Goal: Understand process/instructions: Learn how to perform a task or action

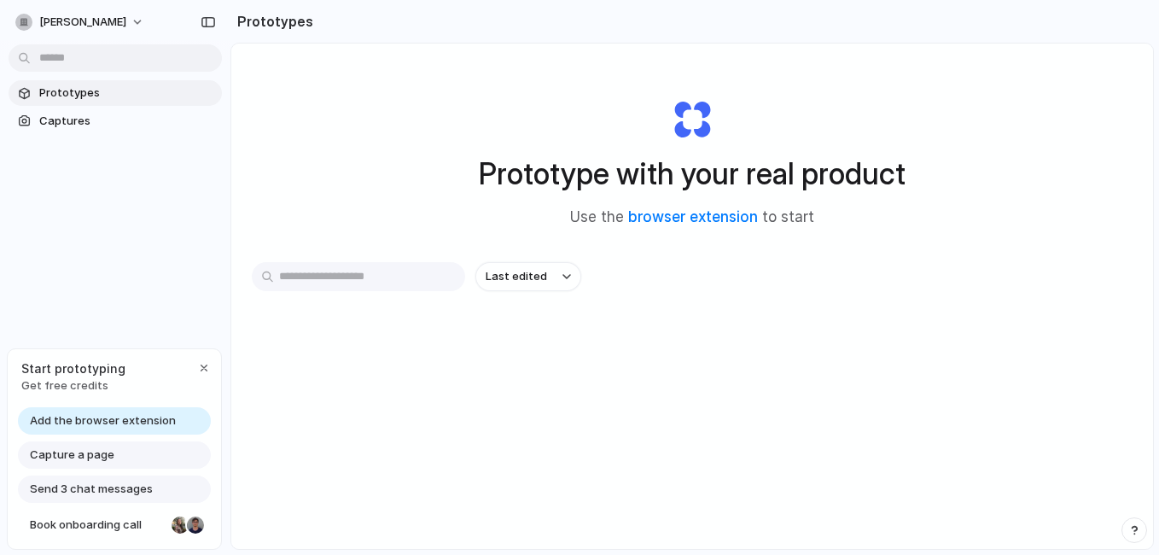
click at [345, 281] on input "text" at bounding box center [358, 276] width 213 height 29
click at [207, 367] on div "button" at bounding box center [204, 368] width 14 height 14
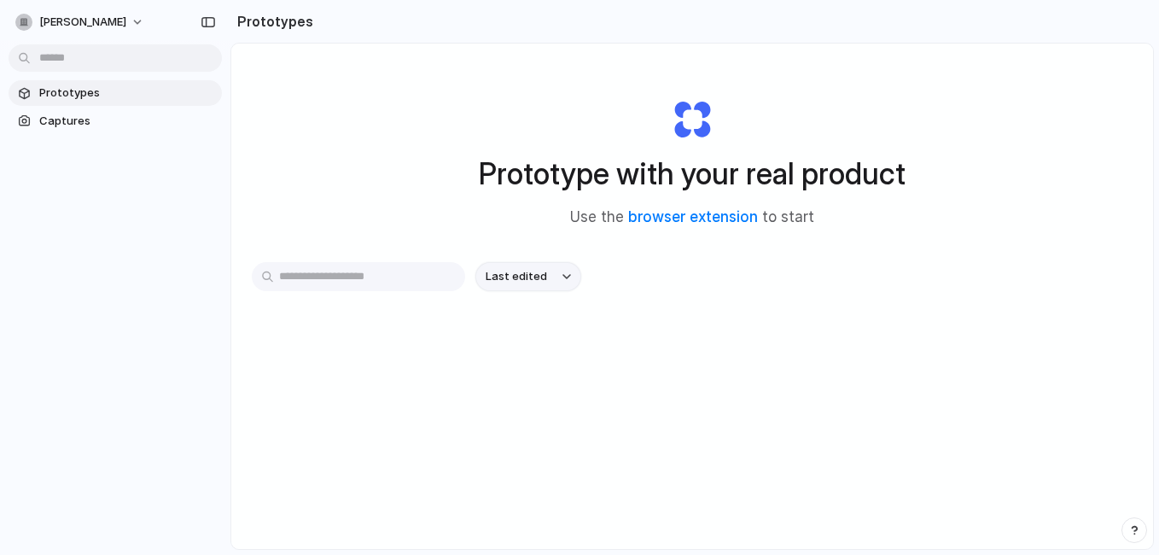
click at [533, 279] on span "Last edited" at bounding box center [516, 276] width 61 height 17
click at [78, 95] on span "Prototypes" at bounding box center [127, 92] width 176 height 17
click at [350, 278] on input "text" at bounding box center [358, 276] width 213 height 29
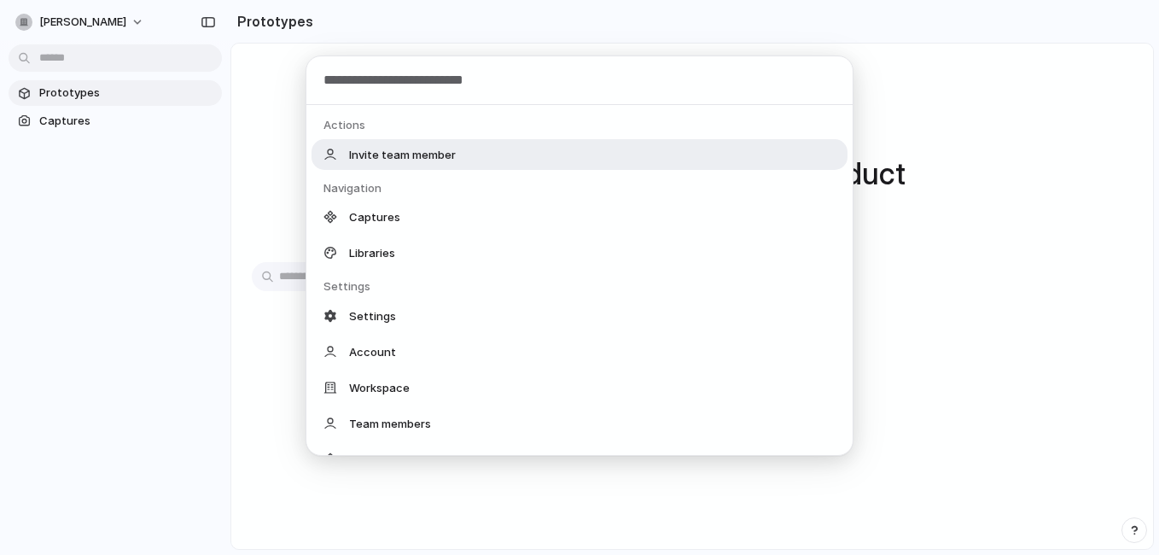
click at [82, 64] on body "jim-simons Prototypes Captures Prototypes Prototype with your real product Use …" at bounding box center [579, 277] width 1159 height 555
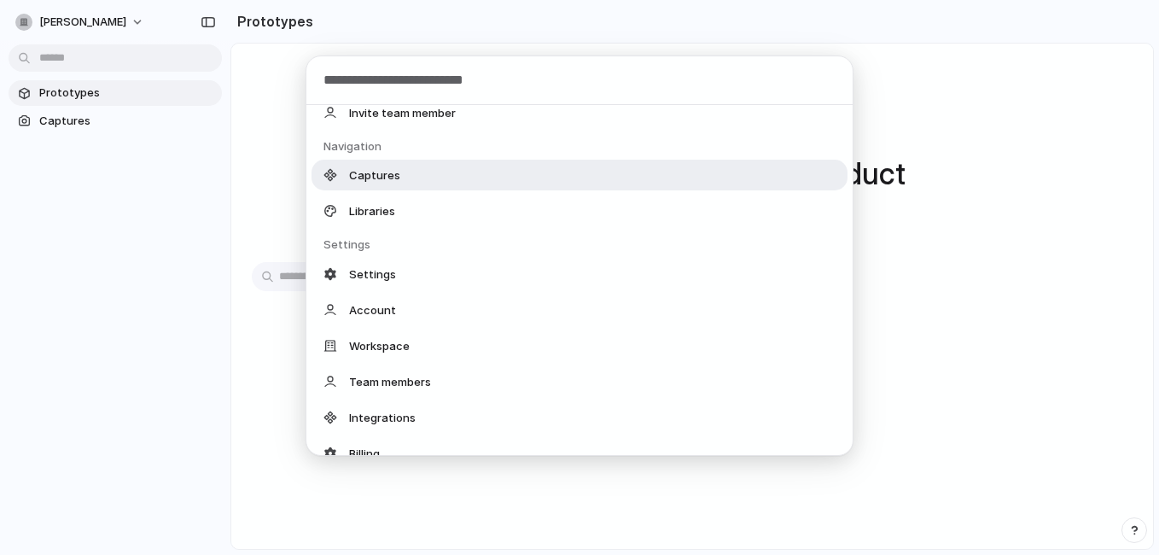
scroll to position [41, 0]
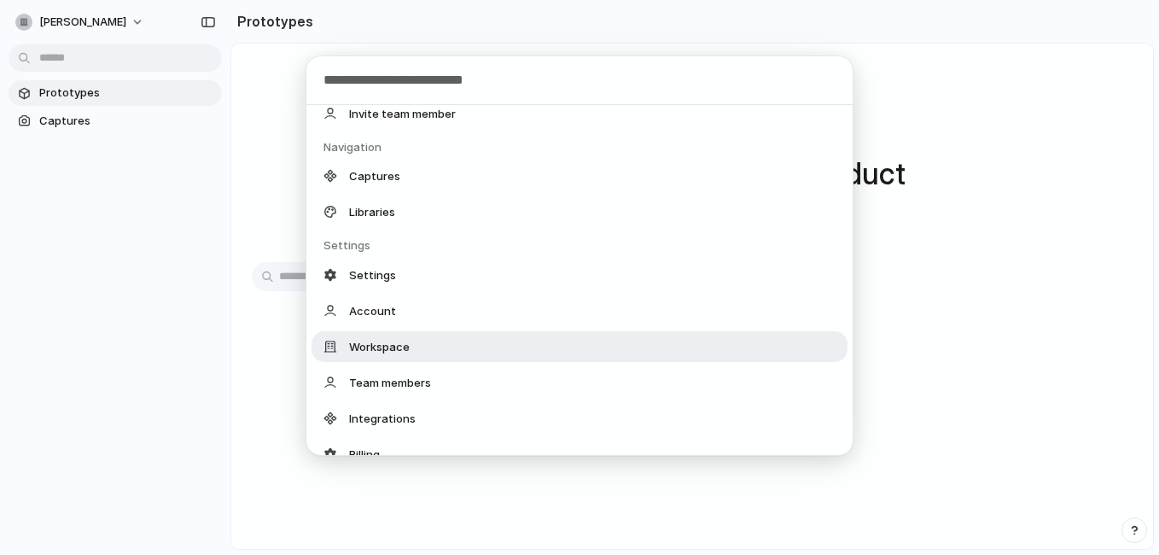
click at [424, 358] on div "Workspace" at bounding box center [580, 346] width 536 height 31
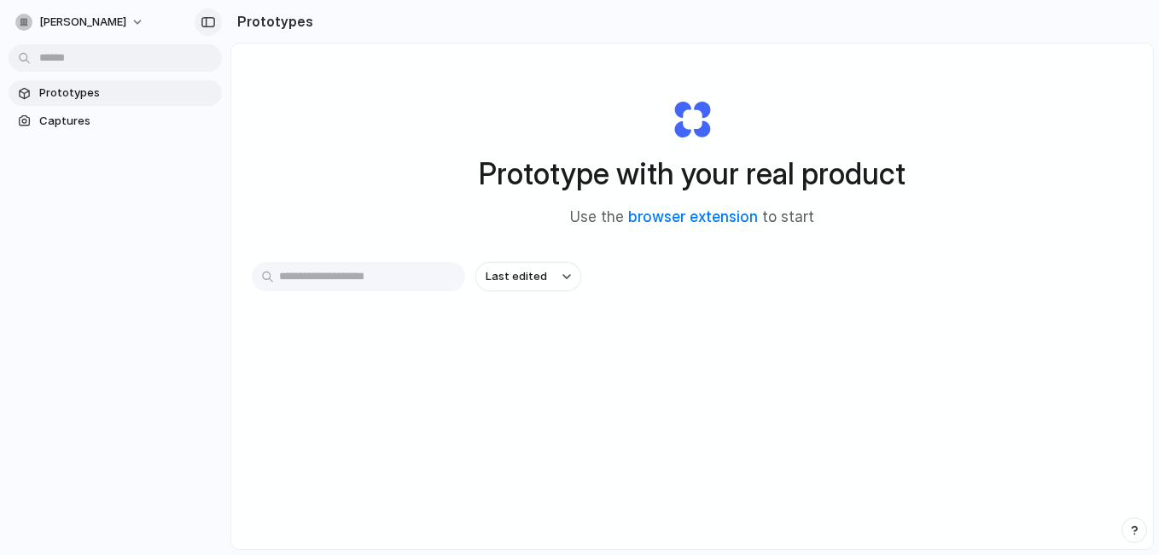
click at [211, 22] on div "button" at bounding box center [208, 22] width 15 height 12
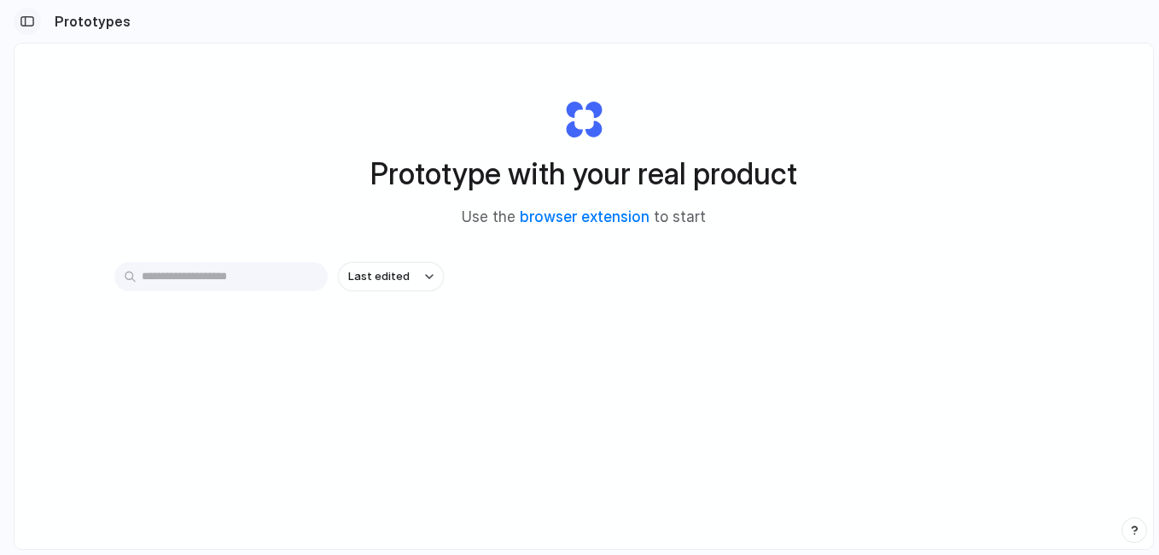
click at [38, 21] on button "button" at bounding box center [27, 21] width 27 height 27
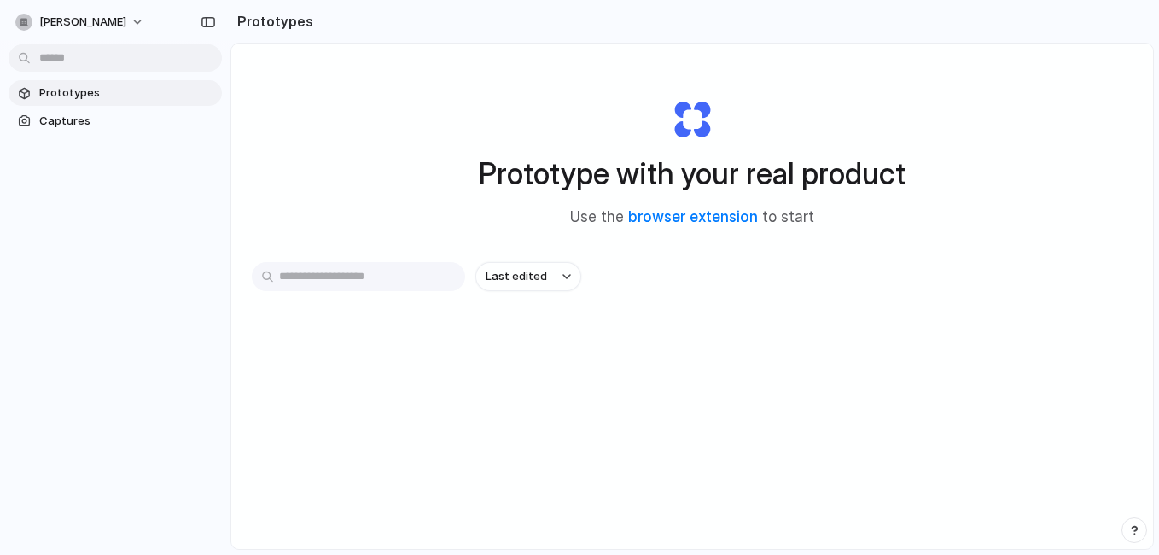
click at [90, 96] on span "Prototypes" at bounding box center [127, 92] width 176 height 17
click at [333, 270] on input "text" at bounding box center [358, 276] width 213 height 29
click at [647, 224] on link "browser extension" at bounding box center [693, 216] width 130 height 17
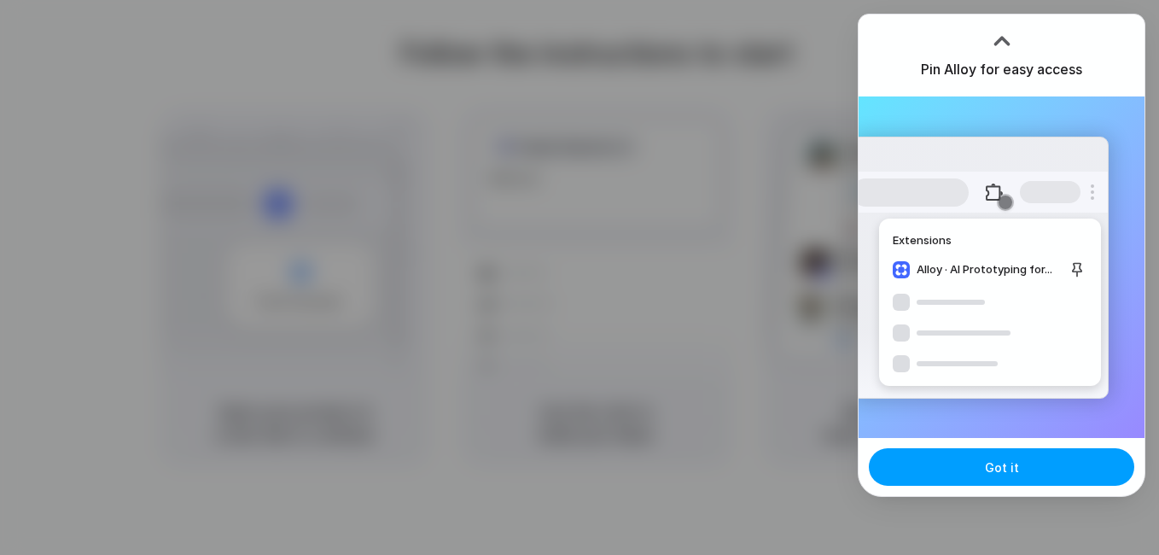
click at [1021, 467] on button "Got it" at bounding box center [1001, 467] width 265 height 38
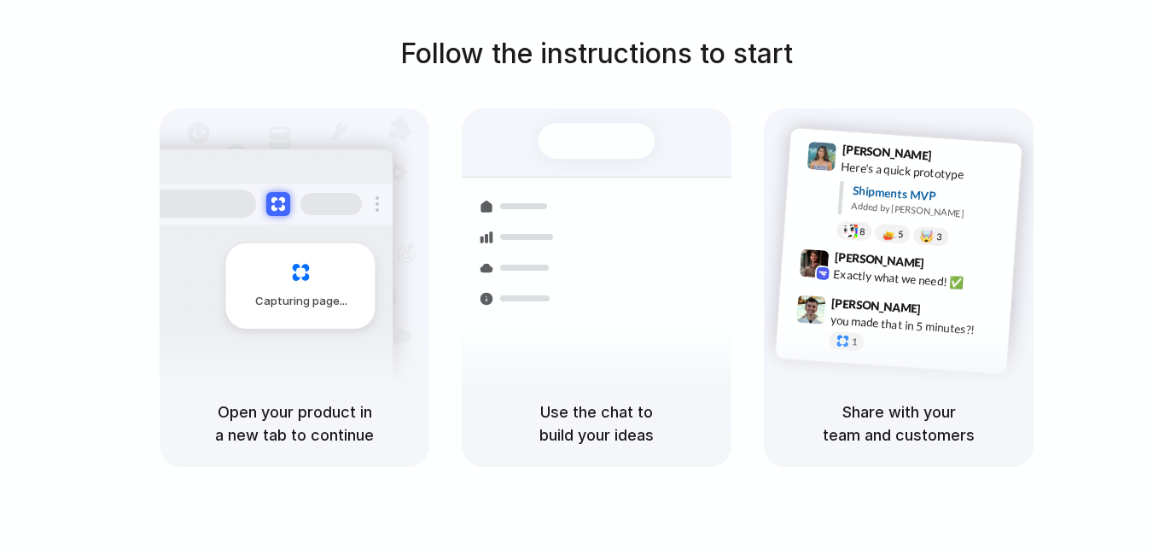
click at [579, 277] on div at bounding box center [579, 277] width 0 height 0
click at [440, 47] on h1 "Follow the instructions to start" at bounding box center [596, 53] width 393 height 41
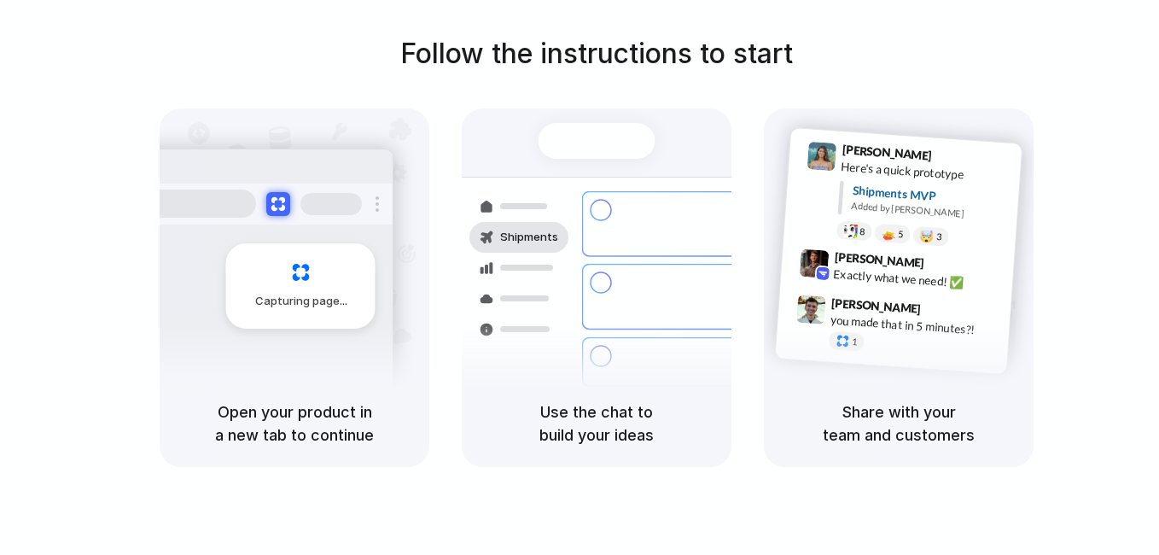
click at [579, 277] on div at bounding box center [579, 277] width 0 height 0
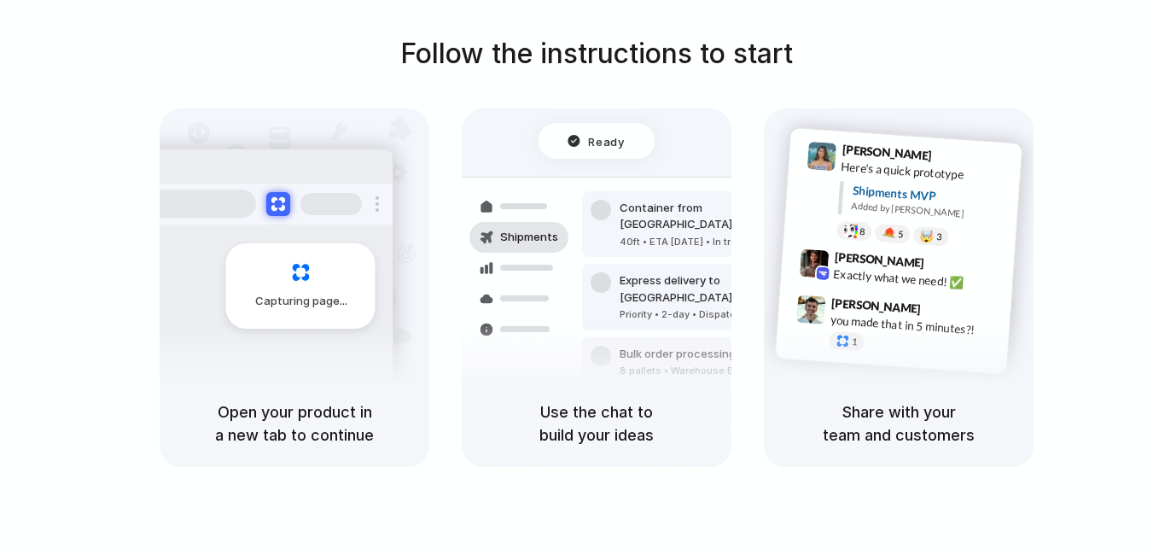
click at [297, 271] on div "Capturing page" at bounding box center [300, 285] width 149 height 85
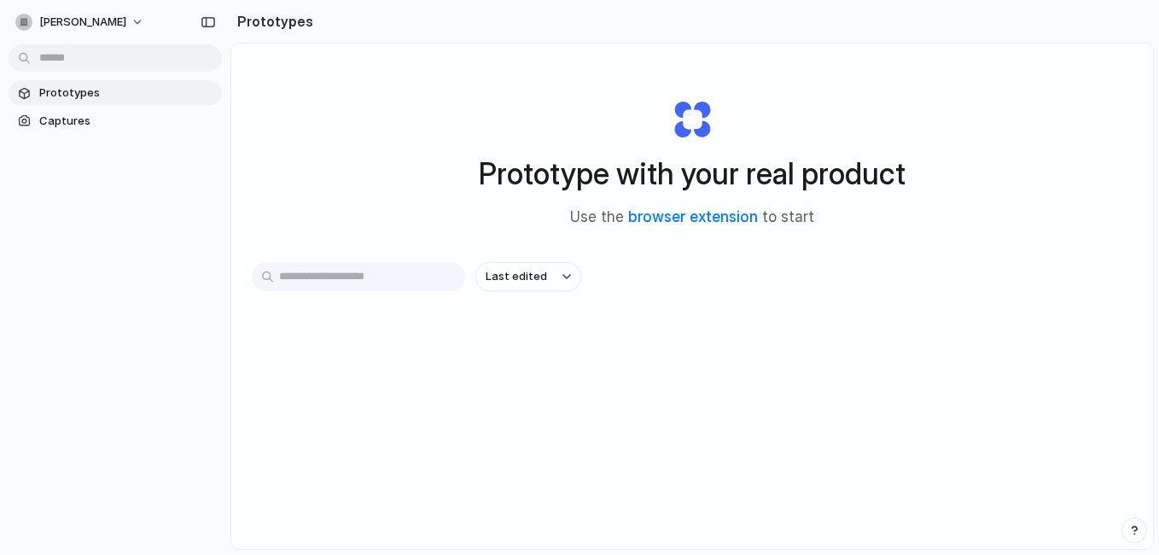
click at [398, 272] on input "text" at bounding box center [358, 276] width 213 height 29
click at [89, 125] on span "Captures" at bounding box center [127, 121] width 176 height 17
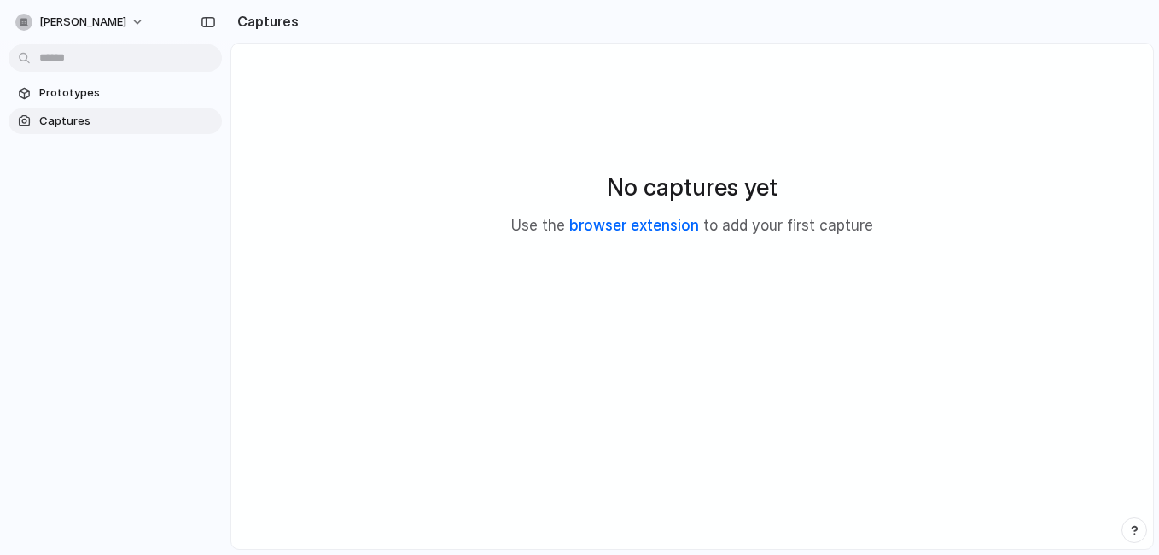
click at [632, 225] on link "browser extension" at bounding box center [634, 225] width 130 height 17
click at [46, 102] on link "Prototypes" at bounding box center [115, 93] width 213 height 26
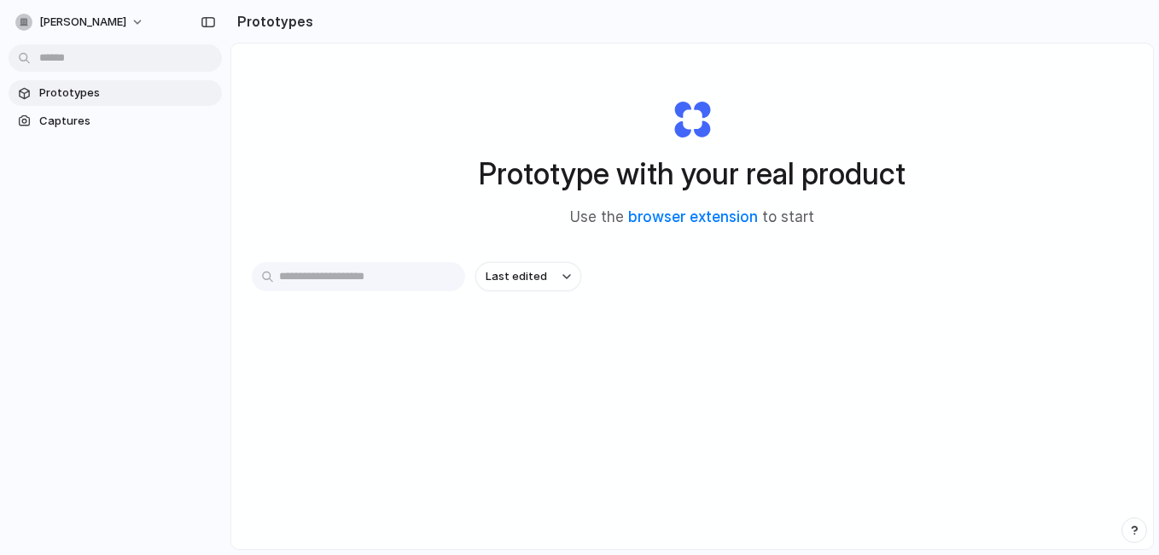
click at [317, 269] on input "text" at bounding box center [358, 276] width 213 height 29
click at [110, 23] on button "jim-simons" at bounding box center [81, 22] width 144 height 27
drag, startPoint x: 690, startPoint y: 124, endPoint x: 711, endPoint y: 217, distance: 95.4
click at [711, 217] on div "Prototype with your real product Use the browser extension to start" at bounding box center [692, 156] width 683 height 184
click at [711, 217] on link "browser extension" at bounding box center [693, 216] width 130 height 17
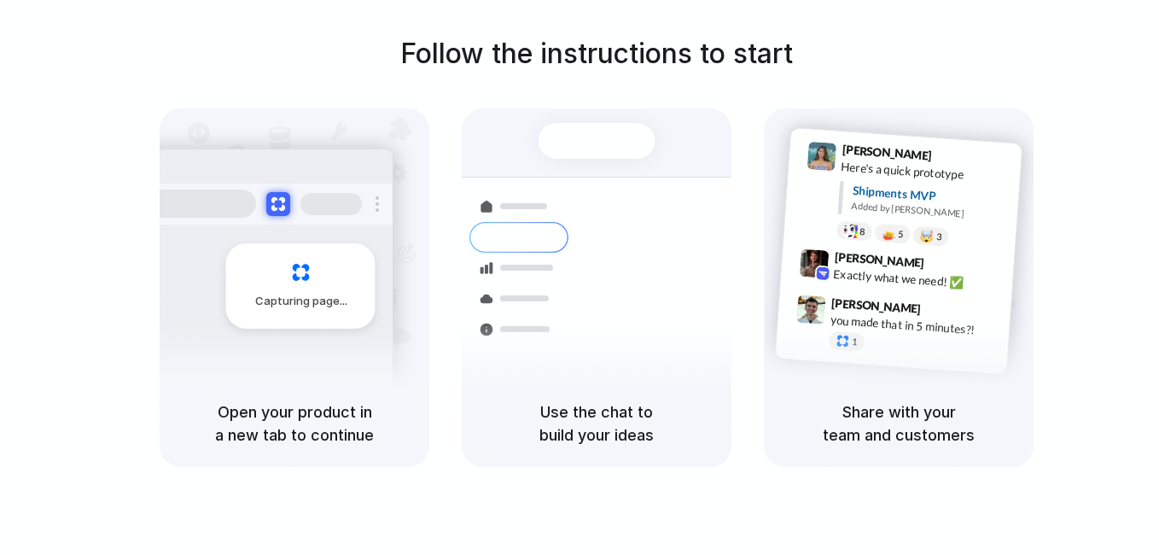
click at [290, 417] on h5 "Open your product in a new tab to continue" at bounding box center [294, 423] width 229 height 46
